Goal: Navigation & Orientation: Find specific page/section

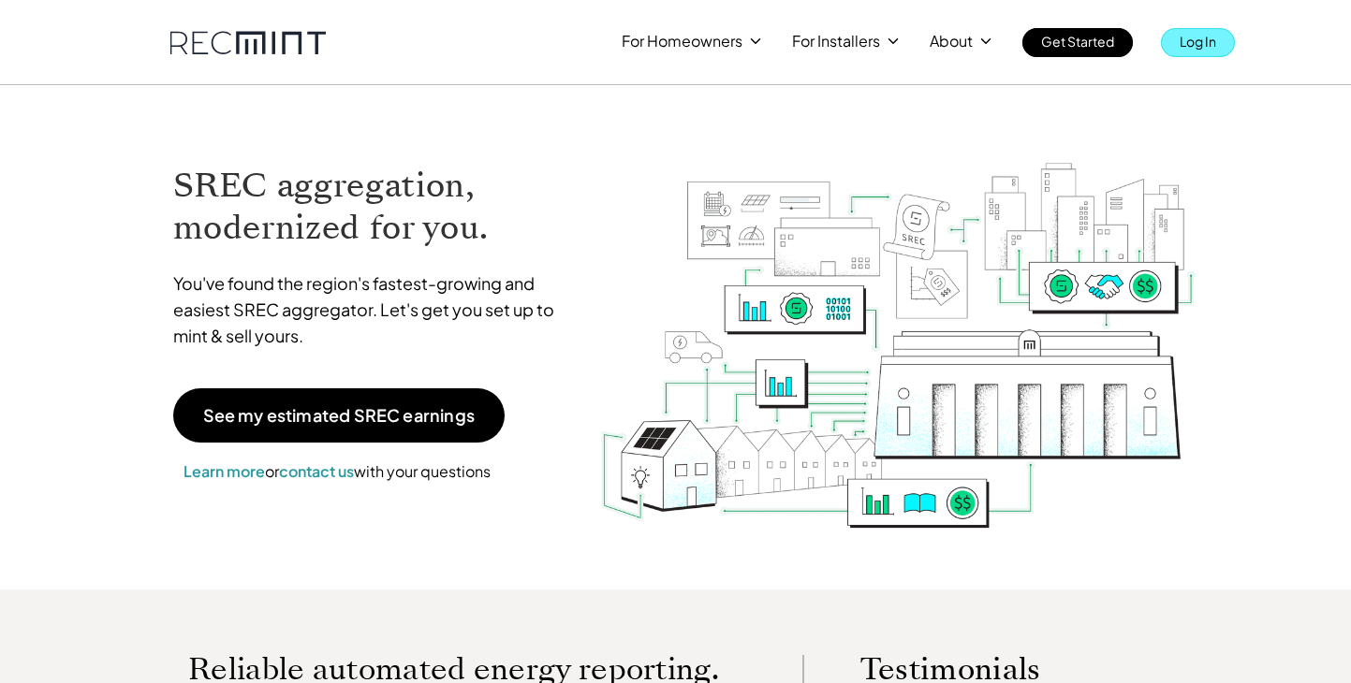
click at [1200, 55] on link "Log In" at bounding box center [1198, 42] width 74 height 29
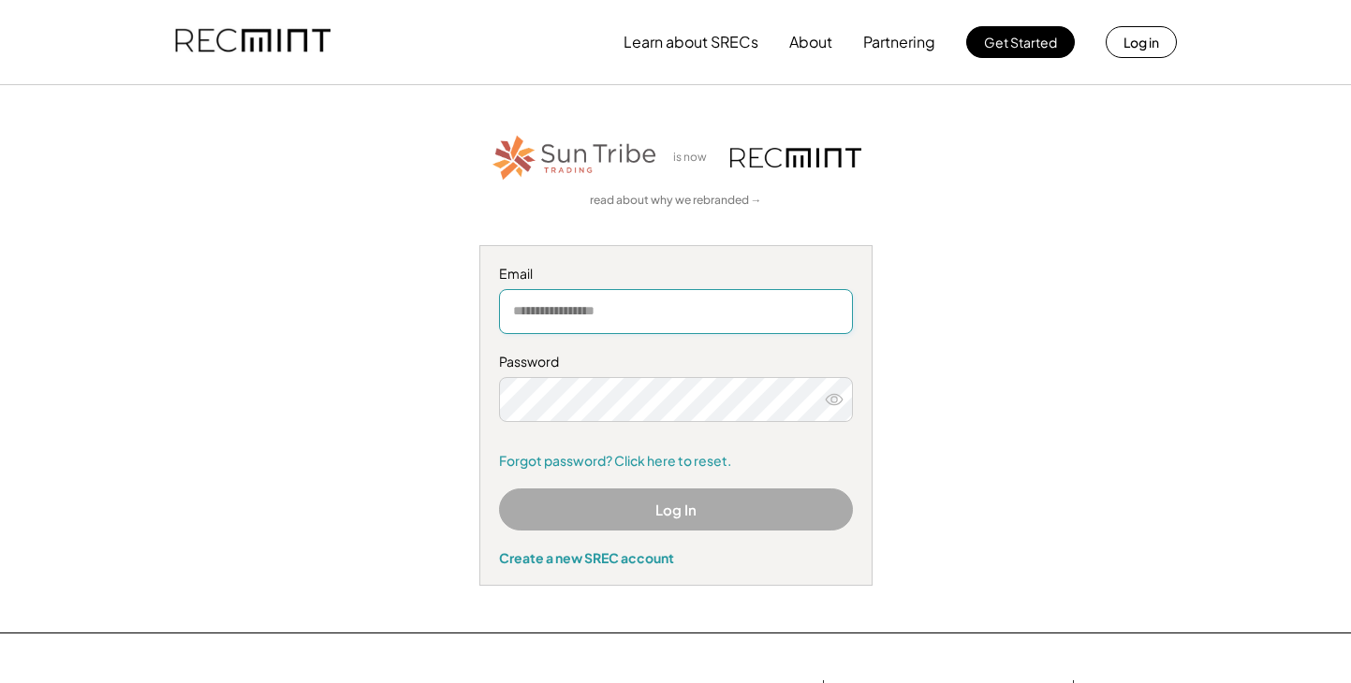
type input "**********"
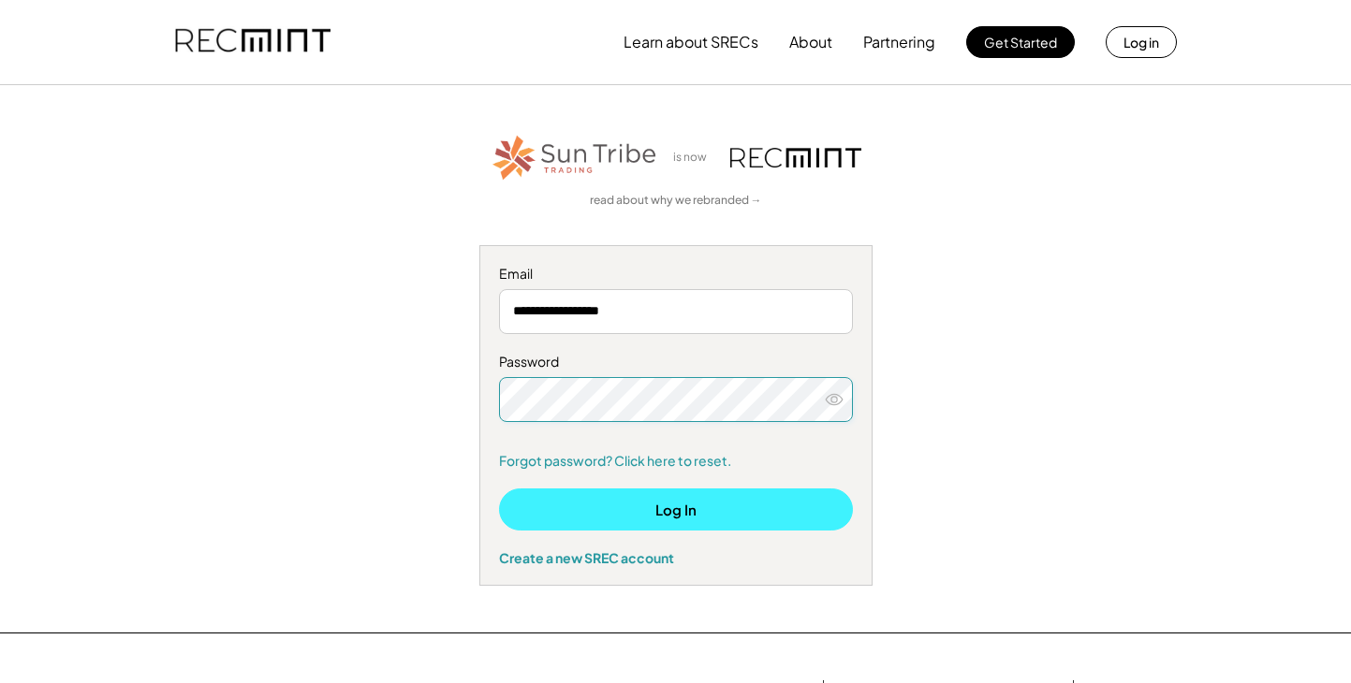
click at [629, 521] on button "Log In" at bounding box center [676, 510] width 354 height 42
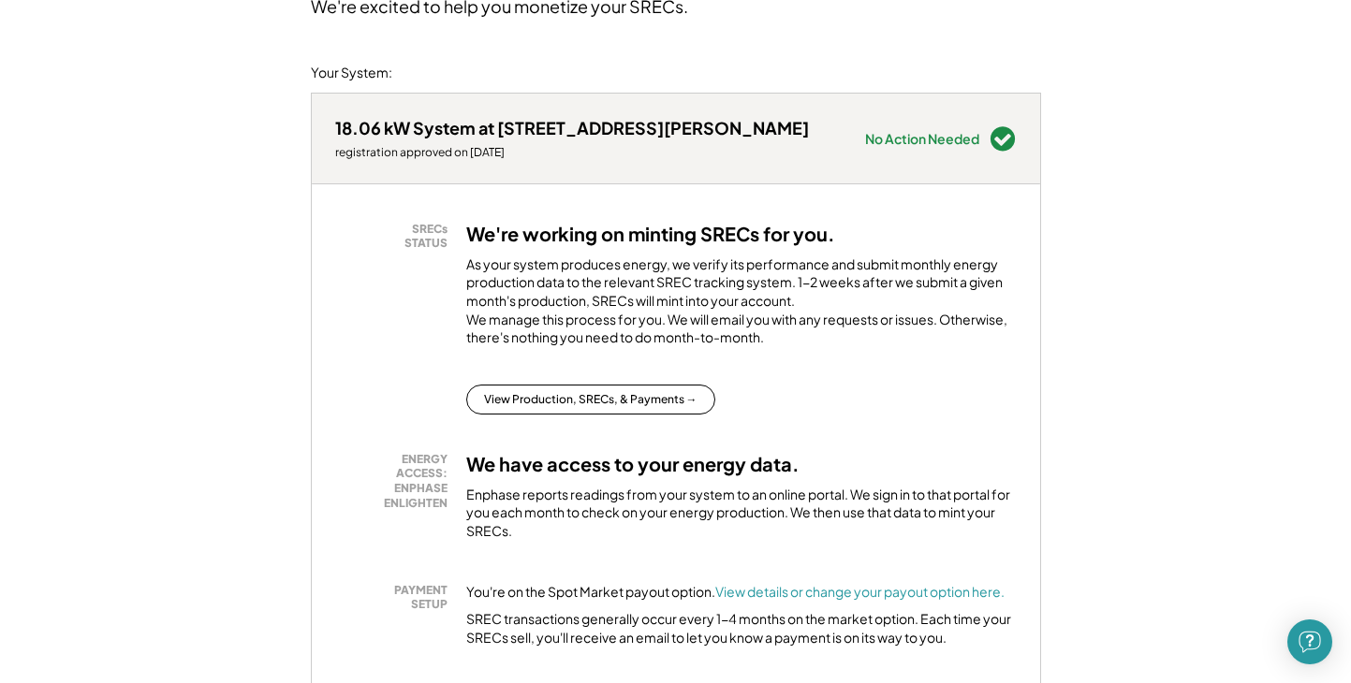
scroll to position [225, 0]
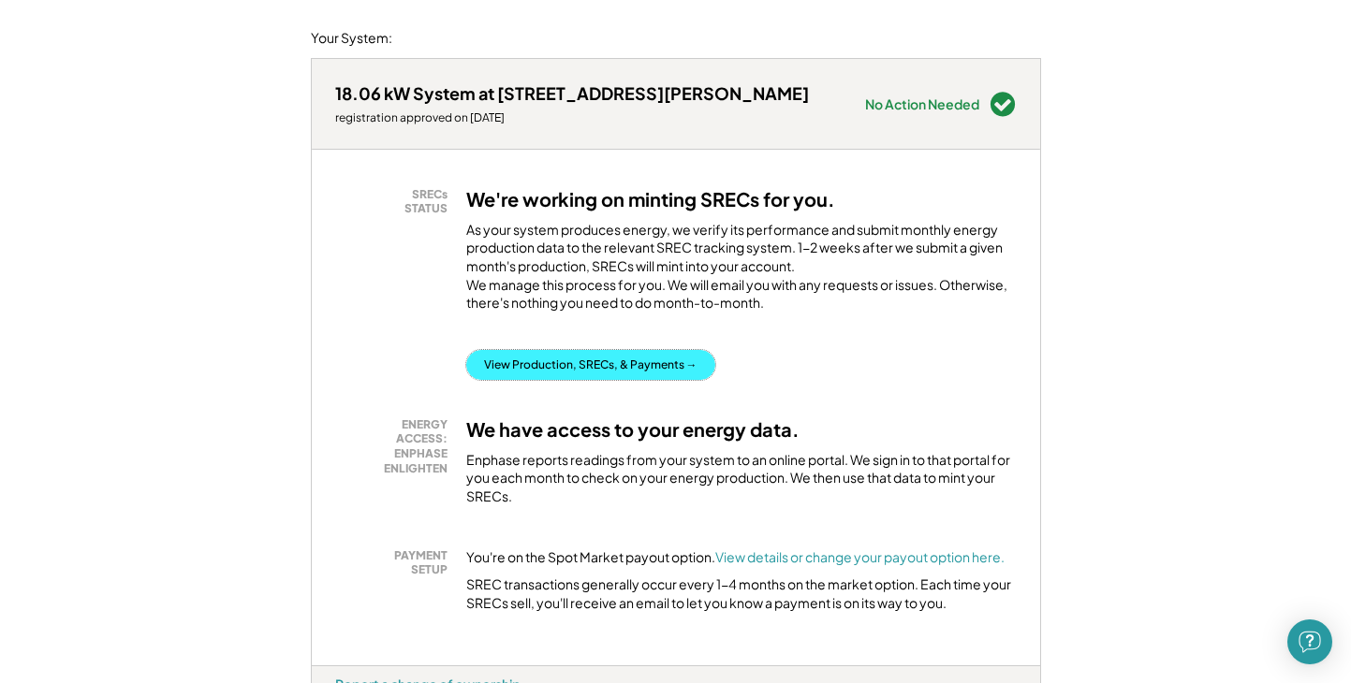
click at [683, 380] on button "View Production, SRECs, & Payments →" at bounding box center [590, 365] width 249 height 30
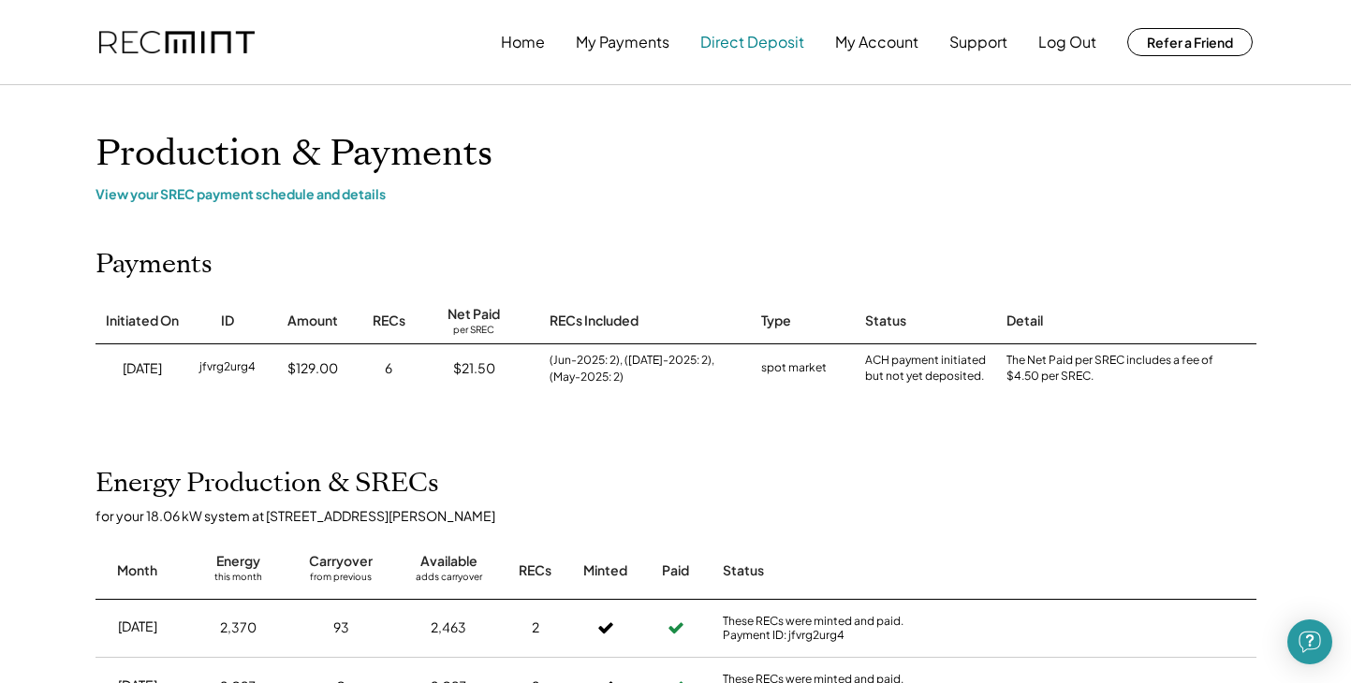
click at [754, 36] on button "Direct Deposit" at bounding box center [752, 41] width 104 height 37
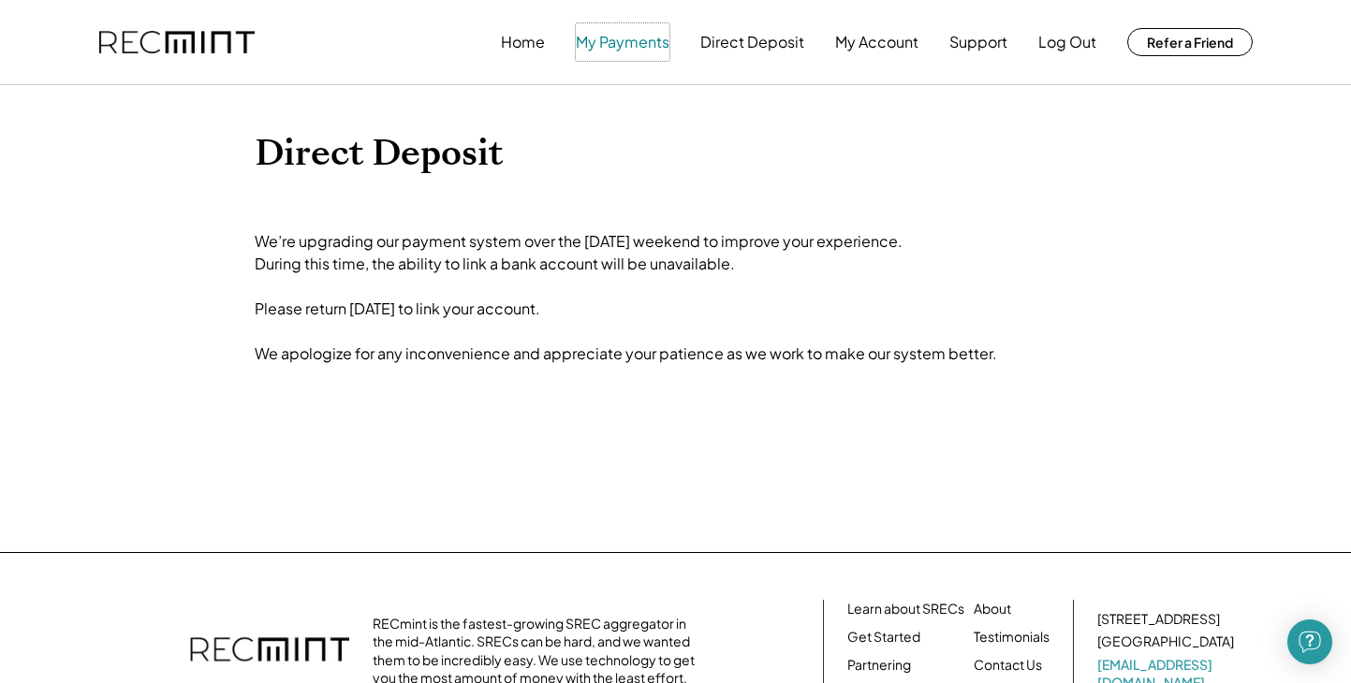
click at [635, 48] on button "My Payments" at bounding box center [623, 41] width 94 height 37
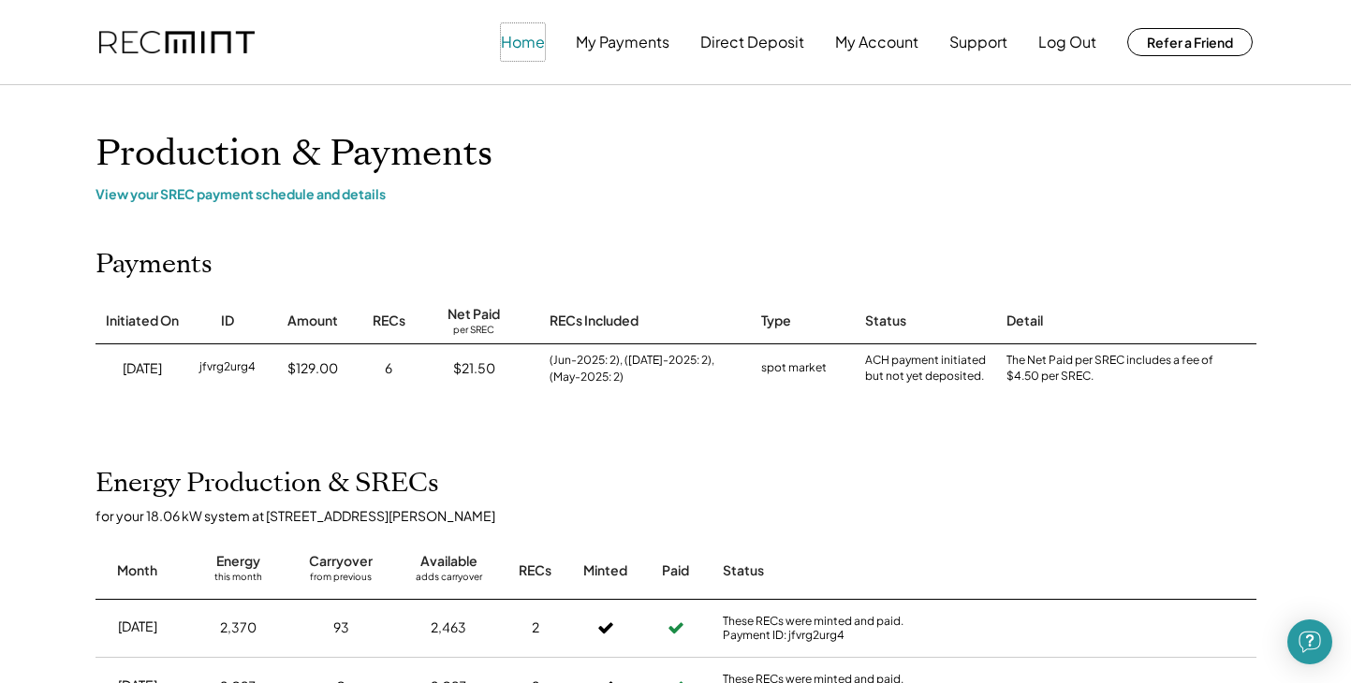
click at [531, 45] on button "Home" at bounding box center [523, 41] width 44 height 37
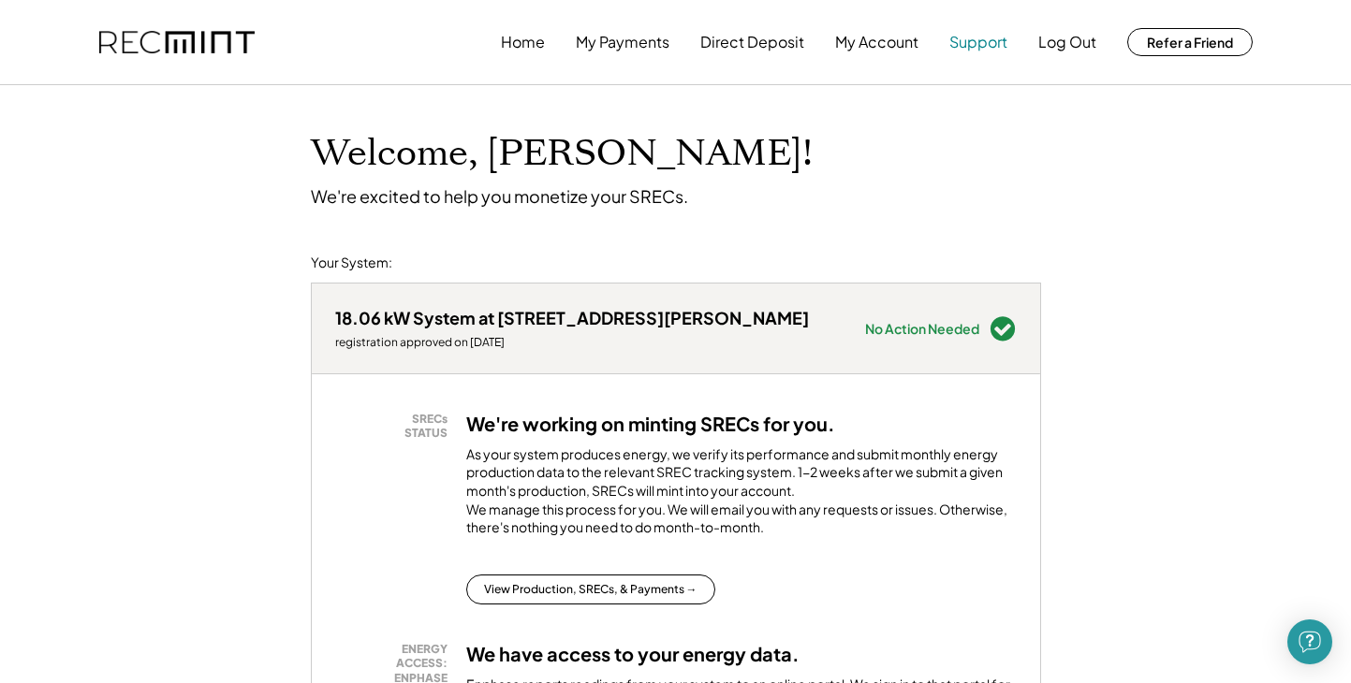
click at [978, 46] on button "Support" at bounding box center [978, 41] width 58 height 37
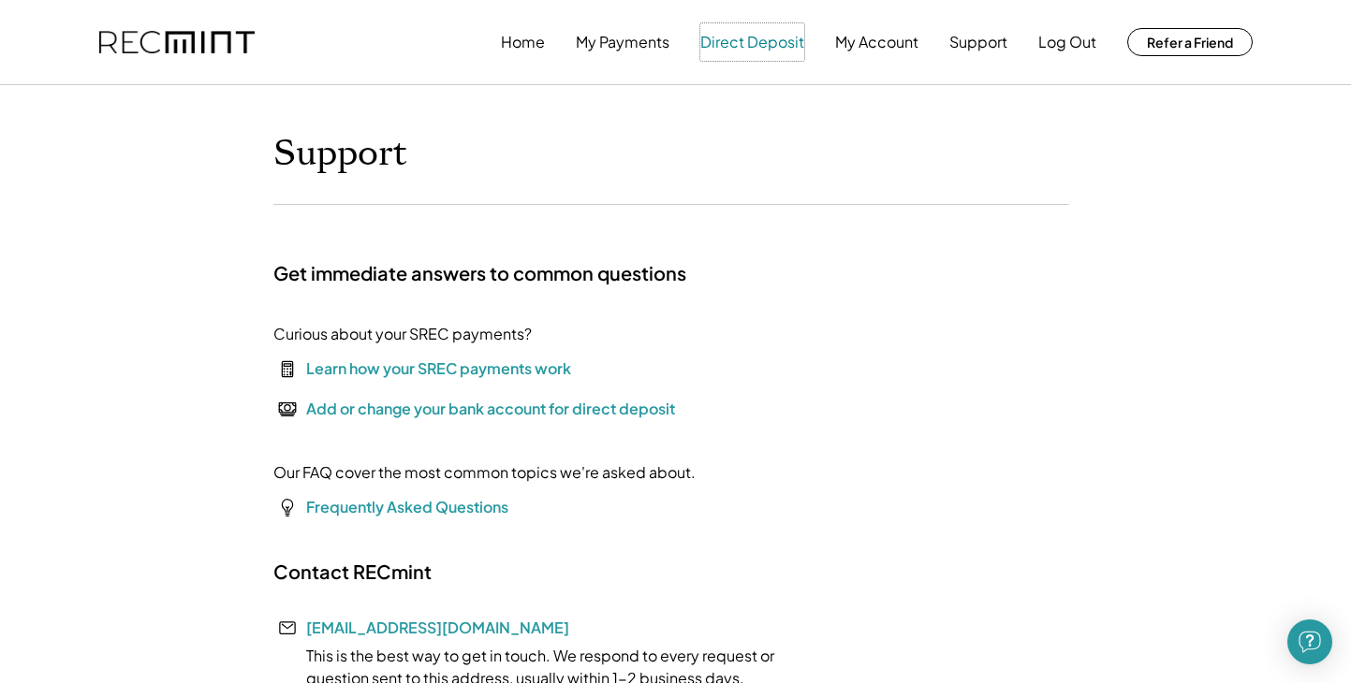
click at [749, 45] on button "Direct Deposit" at bounding box center [752, 41] width 104 height 37
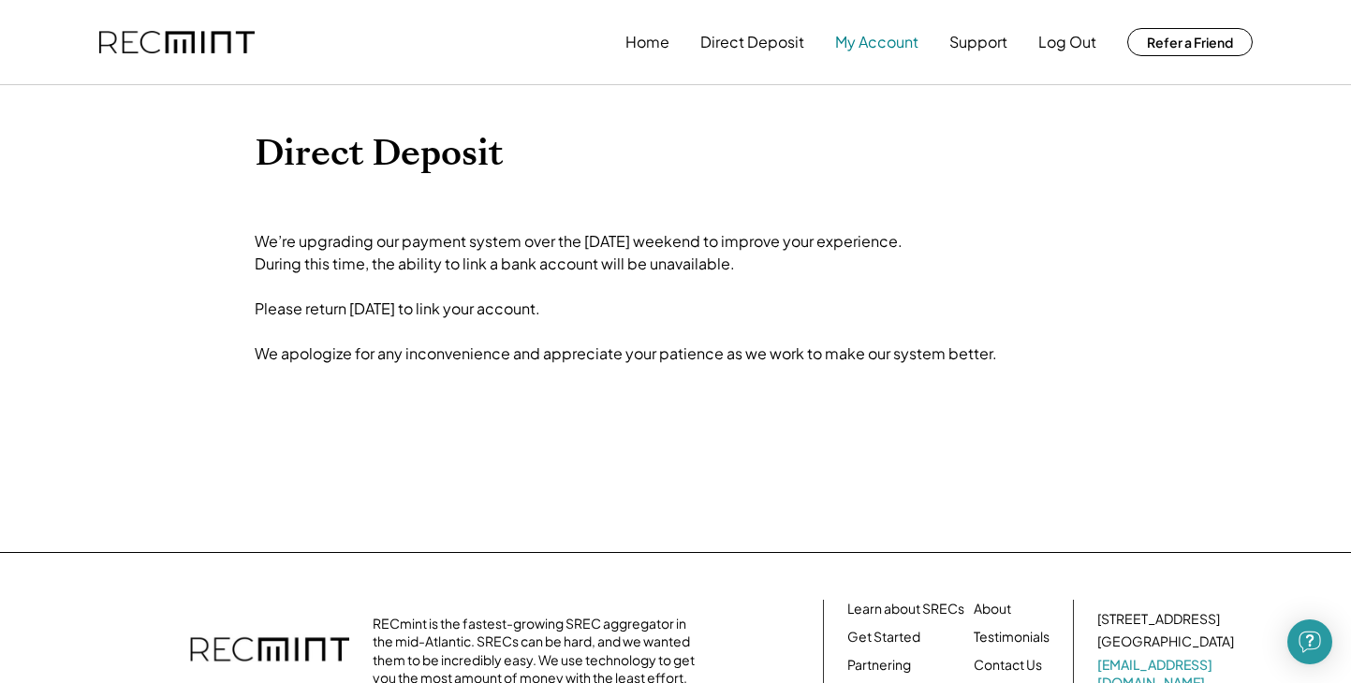
click at [848, 41] on button "My Account" at bounding box center [876, 41] width 83 height 37
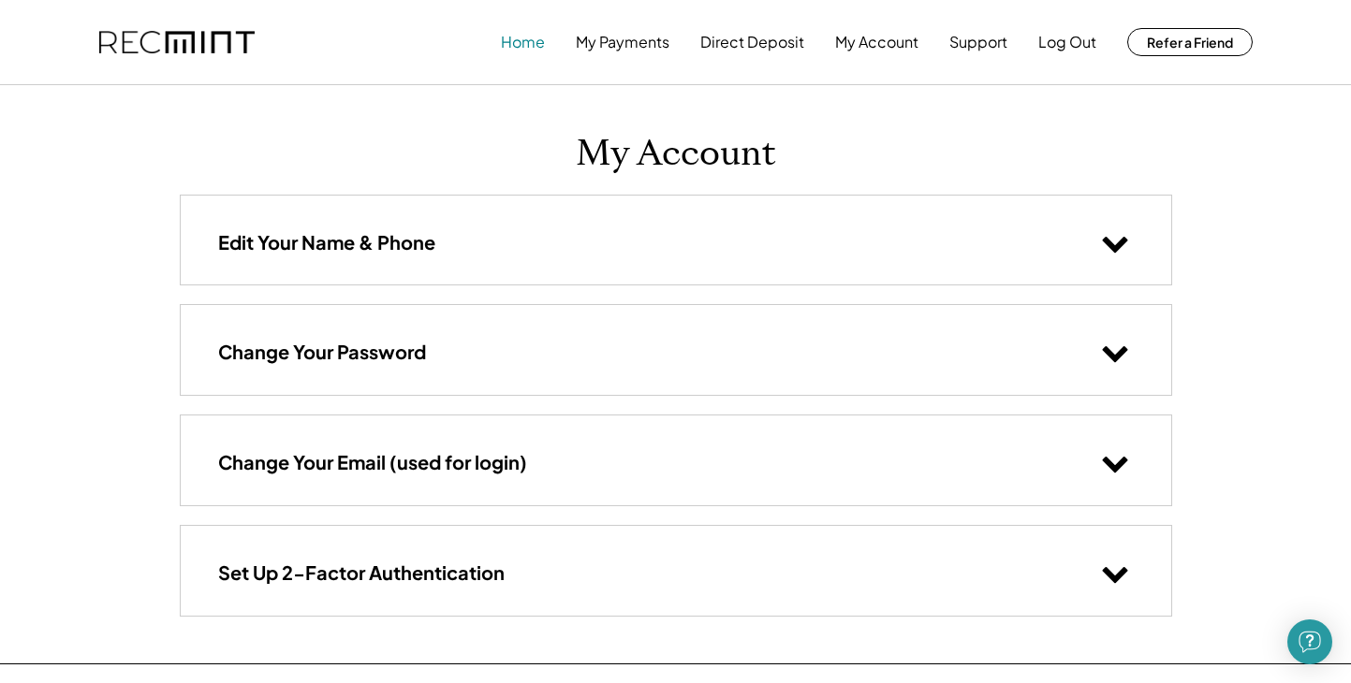
click at [521, 51] on button "Home" at bounding box center [523, 41] width 44 height 37
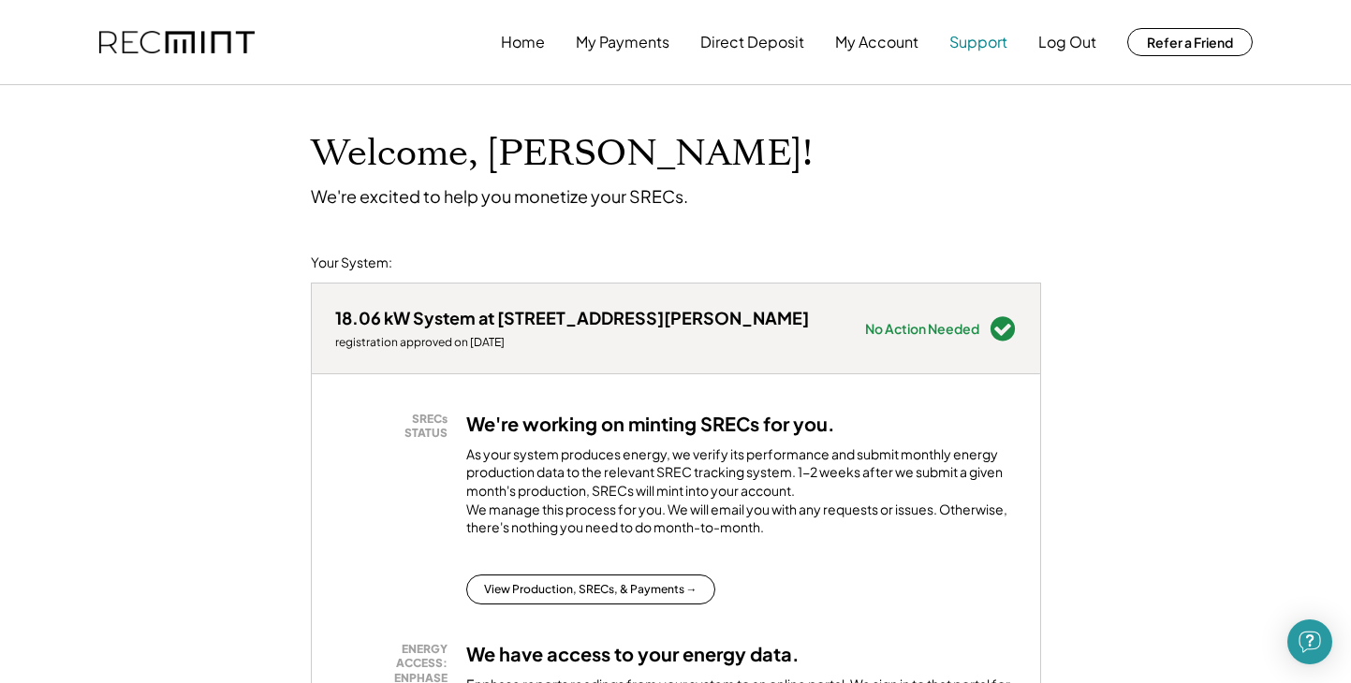
click at [970, 40] on button "Support" at bounding box center [978, 41] width 58 height 37
